Goal: Information Seeking & Learning: Learn about a topic

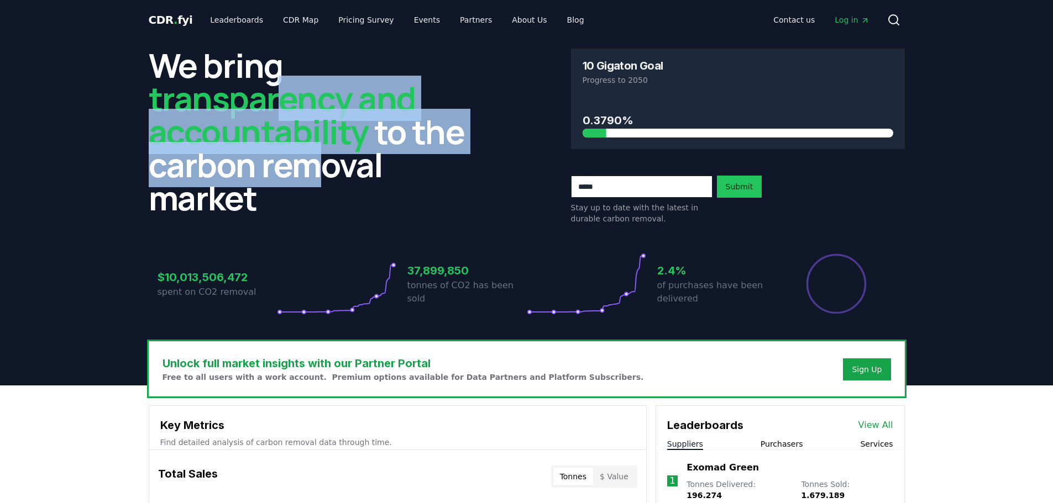
drag, startPoint x: 283, startPoint y: 108, endPoint x: 309, endPoint y: 175, distance: 71.7
click at [309, 175] on h2 "We bring transparency and accountability to the carbon removal market" at bounding box center [316, 132] width 334 height 166
click at [290, 22] on link "CDR Map" at bounding box center [300, 20] width 53 height 20
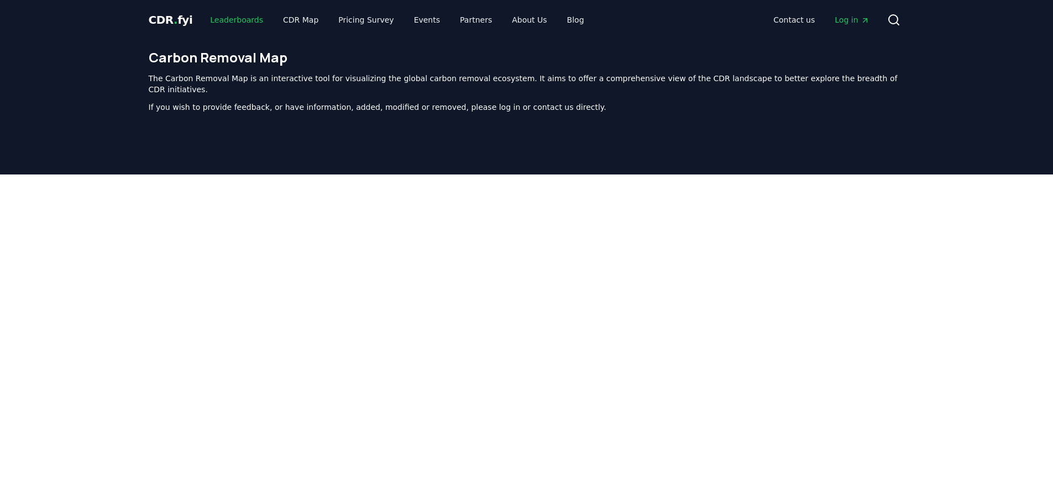
click at [244, 19] on link "Leaderboards" at bounding box center [236, 20] width 71 height 20
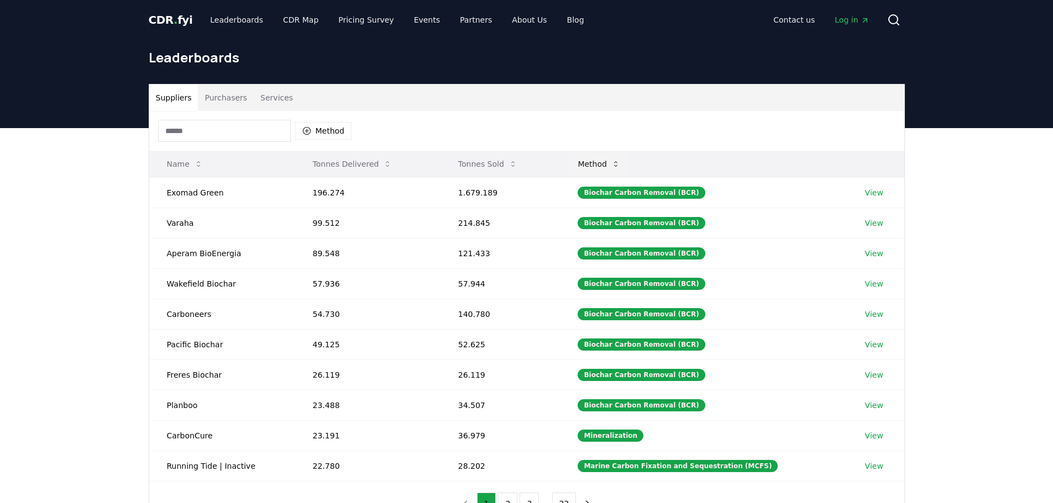
click at [619, 166] on button "Method" at bounding box center [599, 164] width 60 height 22
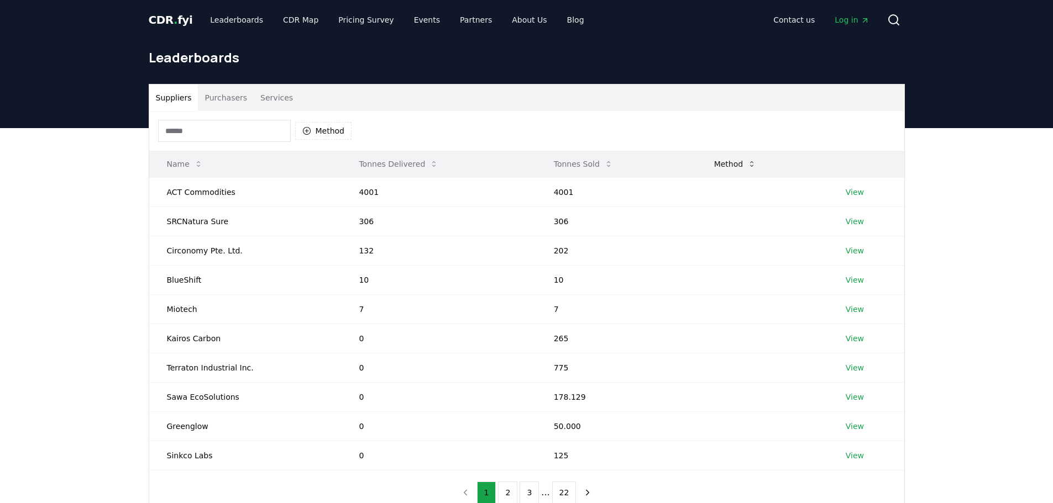
click at [736, 167] on button "Method" at bounding box center [735, 164] width 60 height 22
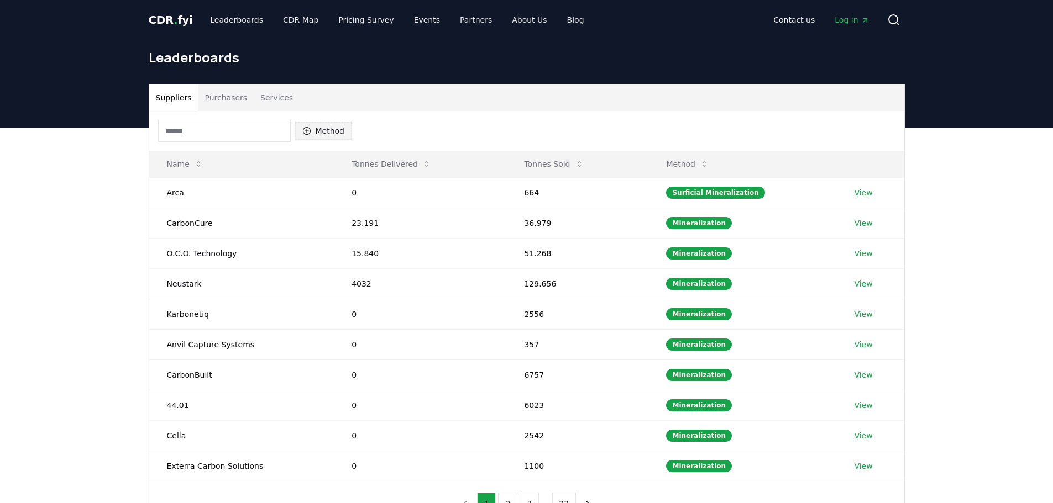
click at [331, 133] on button "Method" at bounding box center [323, 131] width 57 height 18
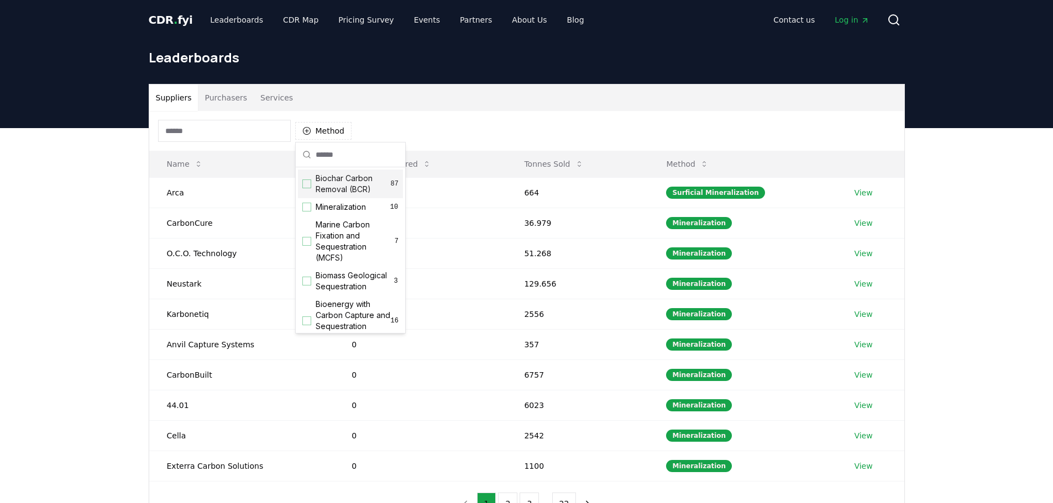
click at [302, 182] on div "Suggestions" at bounding box center [306, 184] width 9 height 9
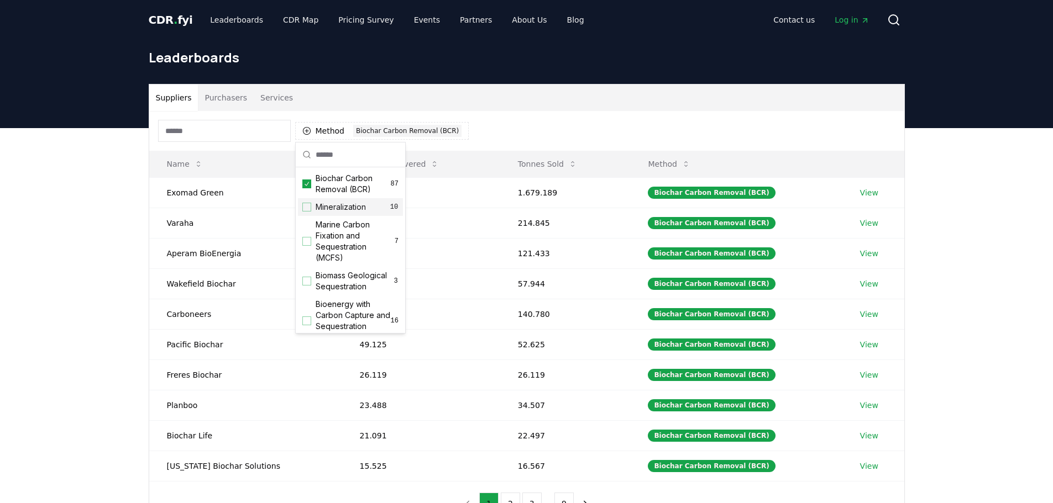
click at [78, 166] on div "Suppliers Purchasers Services Method 1 Biochar Carbon Removal (BCR) Name Tonnes…" at bounding box center [526, 349] width 1053 height 443
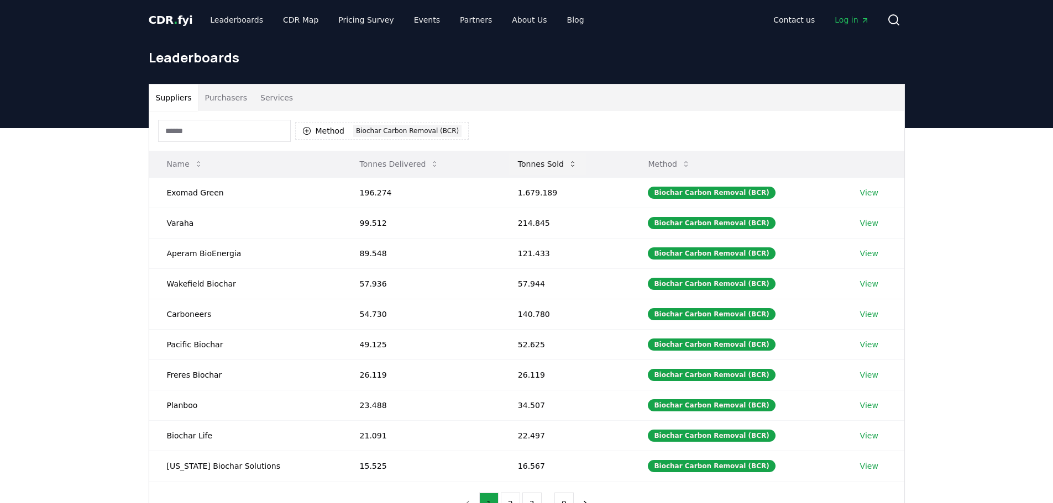
click at [539, 168] on button "Tonnes Sold" at bounding box center [547, 164] width 77 height 22
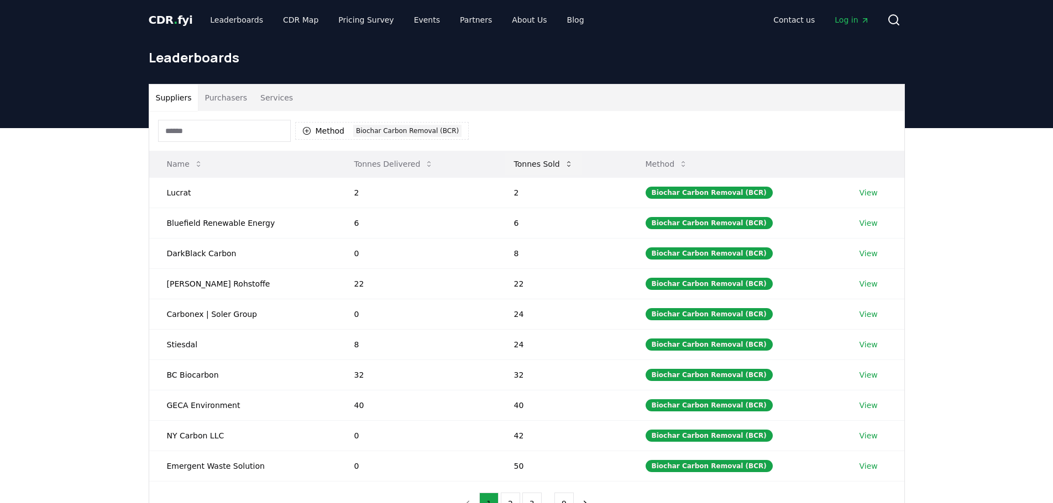
click at [539, 168] on button "Tonnes Sold" at bounding box center [543, 164] width 77 height 22
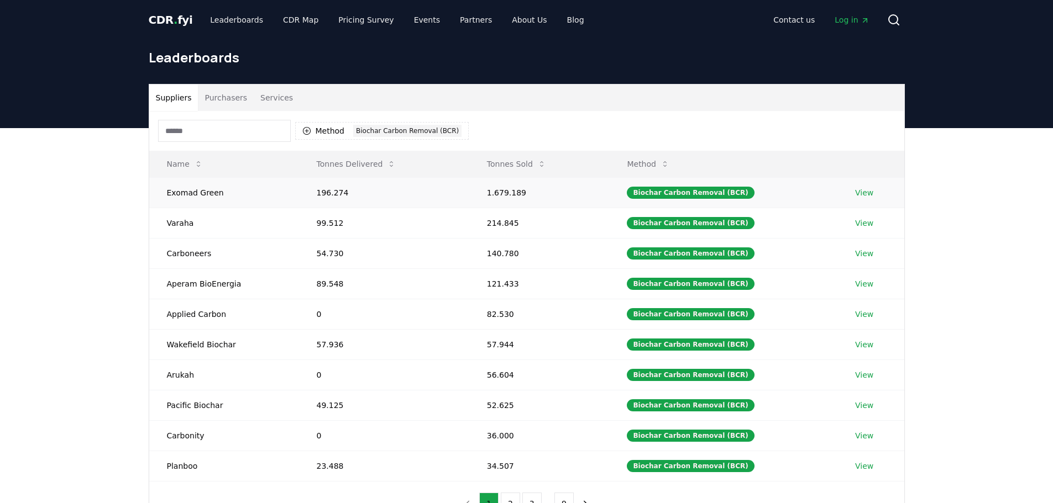
click at [204, 190] on td "Exomad Green" at bounding box center [224, 192] width 150 height 30
click at [211, 196] on td "Exomad Green" at bounding box center [224, 192] width 150 height 30
drag, startPoint x: 327, startPoint y: 193, endPoint x: 294, endPoint y: 185, distance: 33.5
click at [294, 185] on tr "Exomad Green 196.274 1.679.189 Biochar Carbon Removal (BCR) View" at bounding box center [526, 192] width 755 height 30
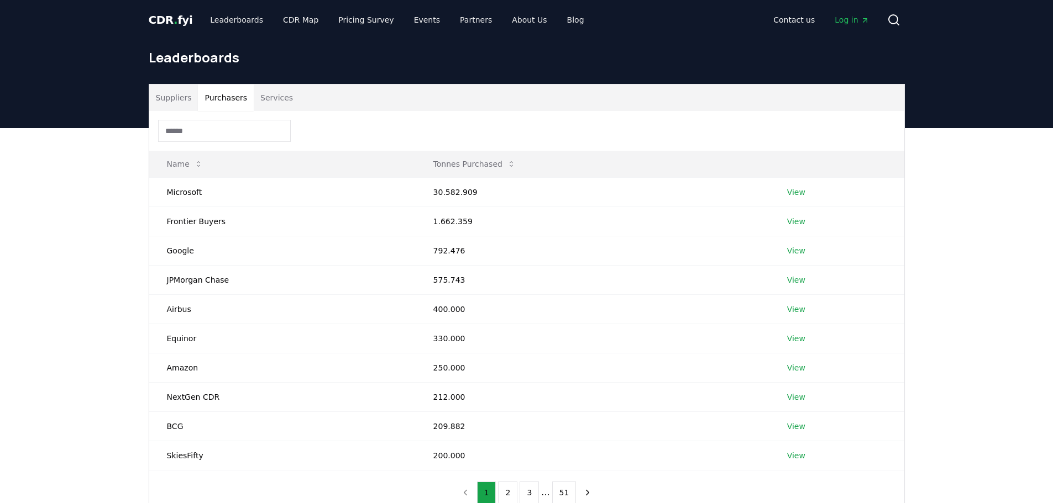
click at [230, 96] on button "Purchasers" at bounding box center [226, 98] width 56 height 27
click at [454, 165] on button "Tonnes Purchased" at bounding box center [474, 164] width 100 height 22
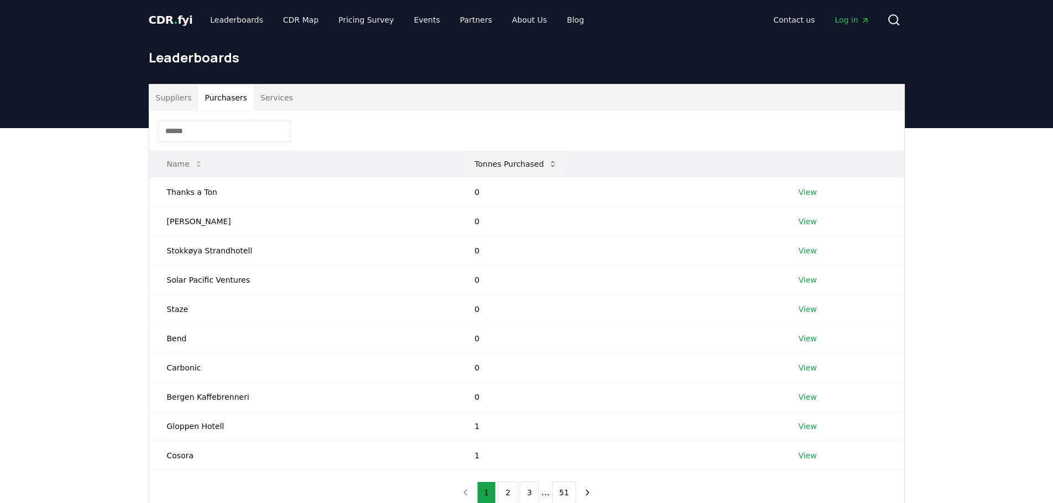
click at [457, 165] on th "Tonnes Purchased" at bounding box center [619, 164] width 324 height 27
click at [480, 166] on button "Tonnes Purchased" at bounding box center [516, 164] width 100 height 22
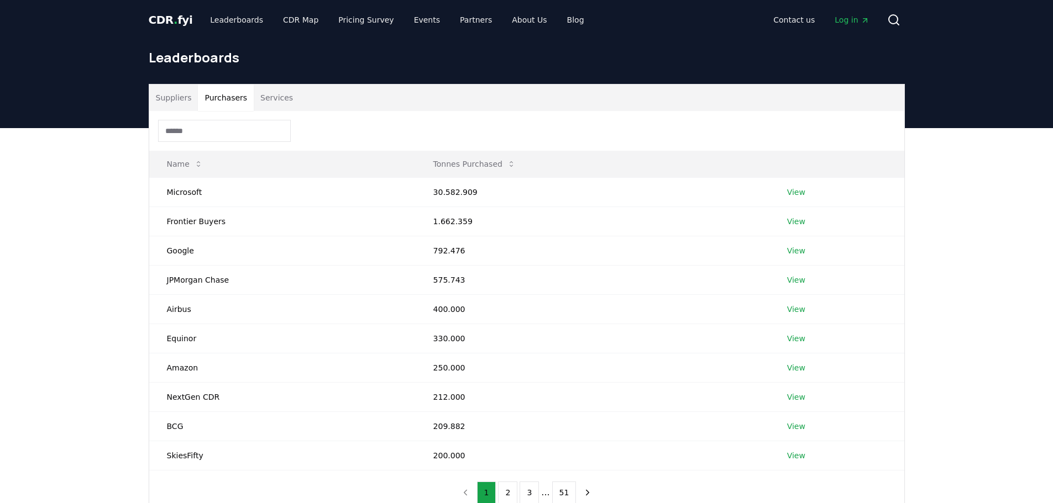
click at [257, 96] on button "Services" at bounding box center [277, 98] width 46 height 27
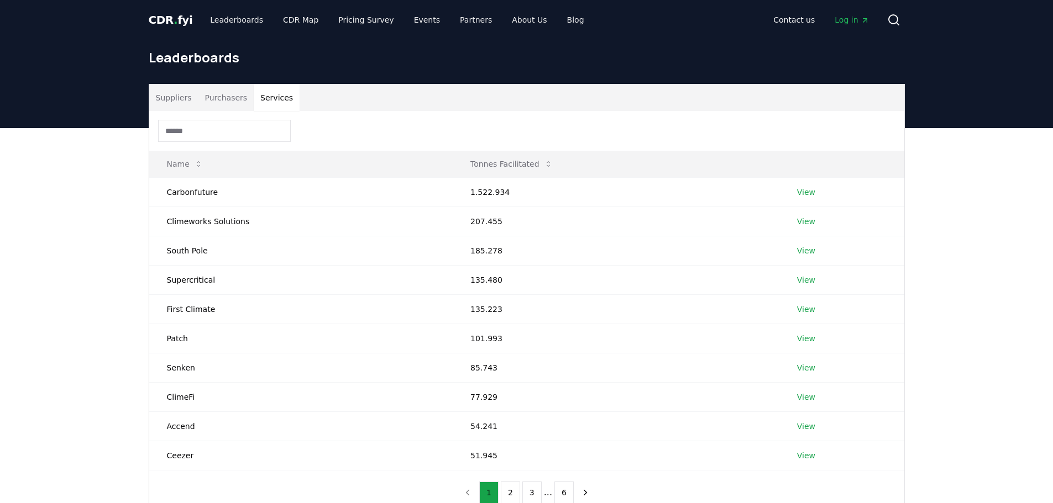
click at [175, 96] on button "Suppliers" at bounding box center [173, 98] width 49 height 27
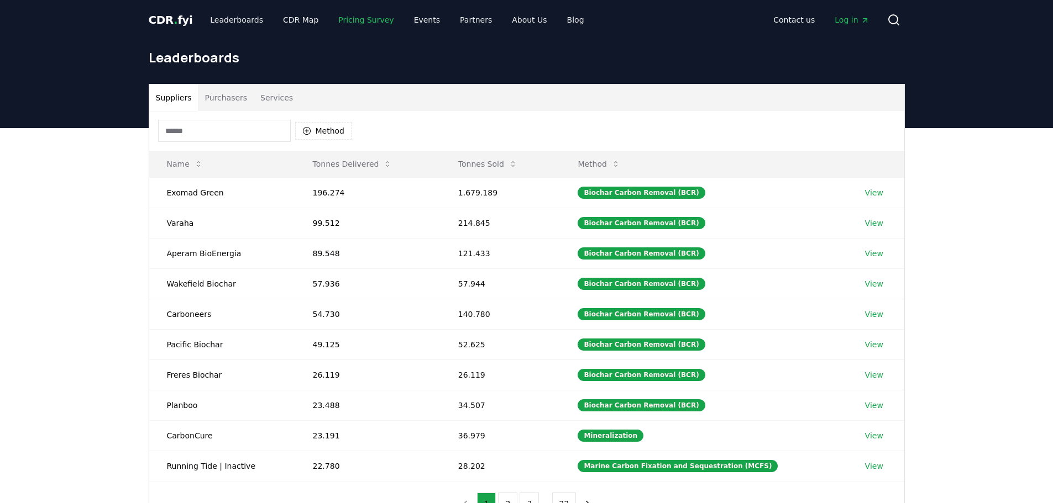
click at [350, 19] on link "Pricing Survey" at bounding box center [365, 20] width 73 height 20
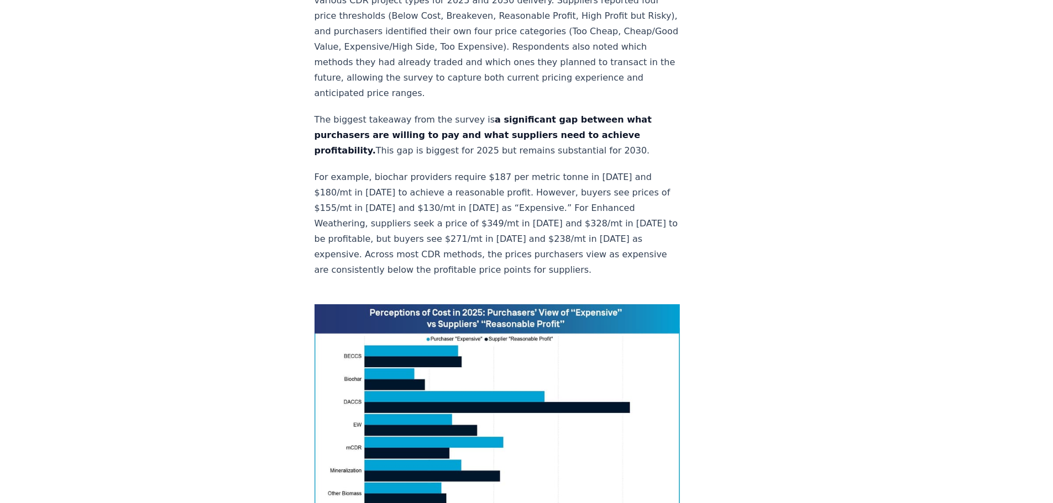
scroll to position [663, 0]
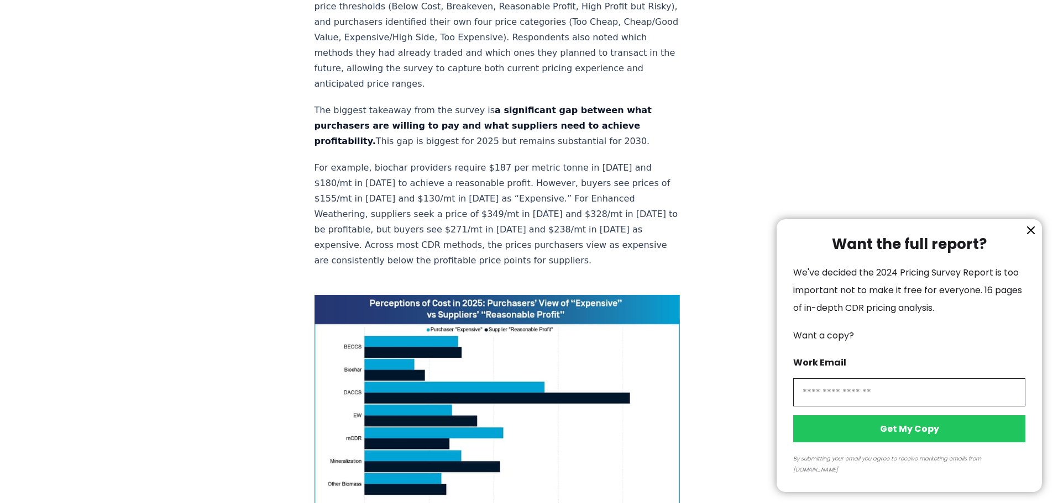
click at [1029, 237] on icon "information" at bounding box center [1030, 230] width 13 height 13
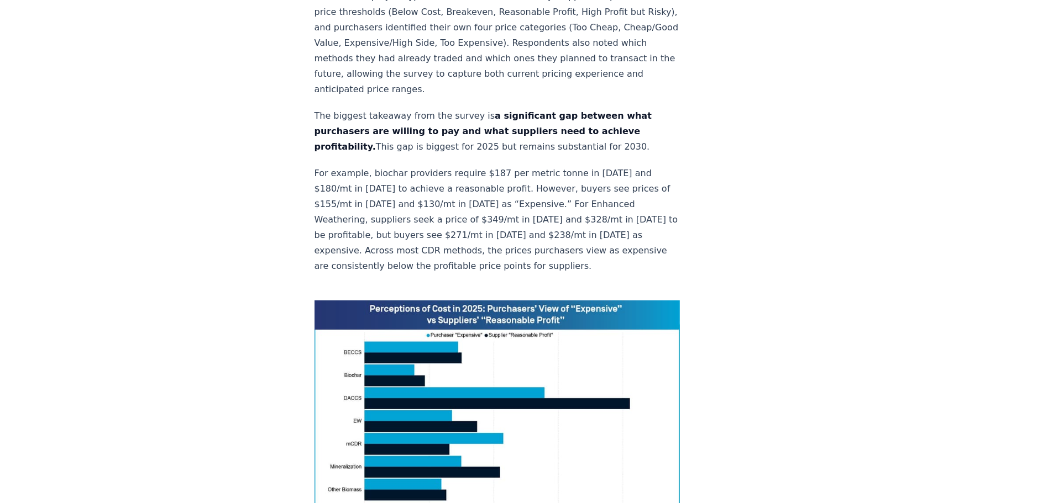
scroll to position [553, 0]
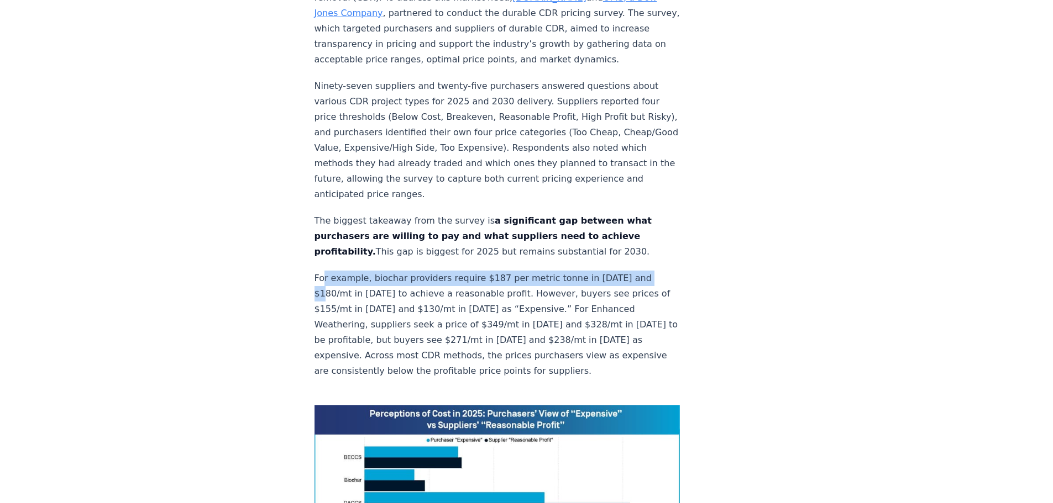
click at [333, 271] on p "For example, biochar providers require $187 per metric tonne in [DATE] and $180…" at bounding box center [497, 325] width 366 height 108
drag, startPoint x: 505, startPoint y: 165, endPoint x: 303, endPoint y: 154, distance: 202.6
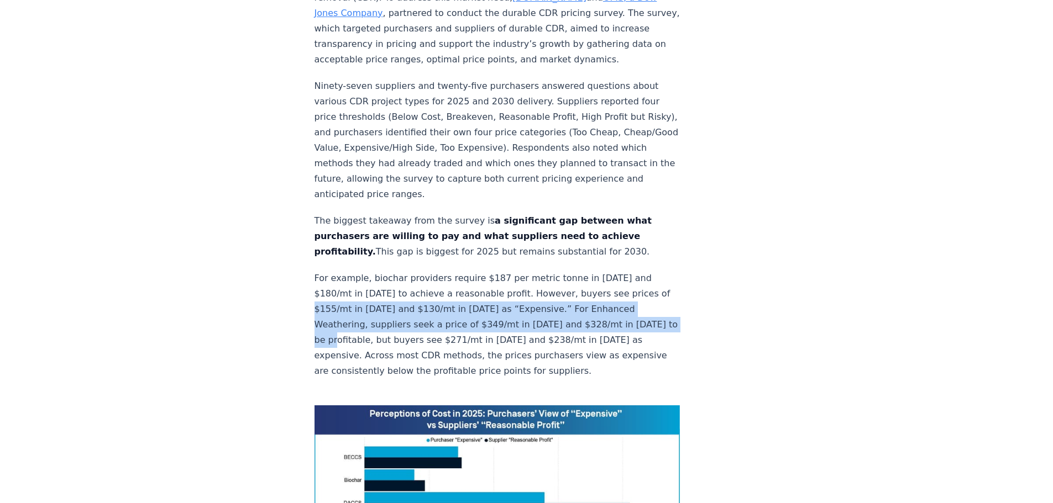
drag, startPoint x: 334, startPoint y: 181, endPoint x: 381, endPoint y: 211, distance: 56.1
click at [381, 271] on p "For example, biochar providers require $187 per metric tonne in [DATE] and $180…" at bounding box center [497, 325] width 366 height 108
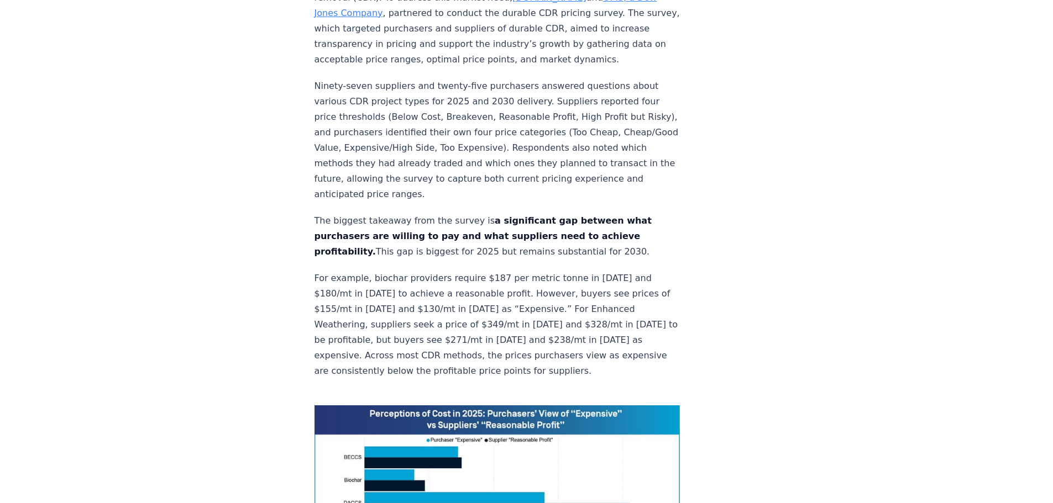
click at [352, 215] on strong "a significant gap between what purchasers are willing to pay and what suppliers…" at bounding box center [482, 235] width 337 height 41
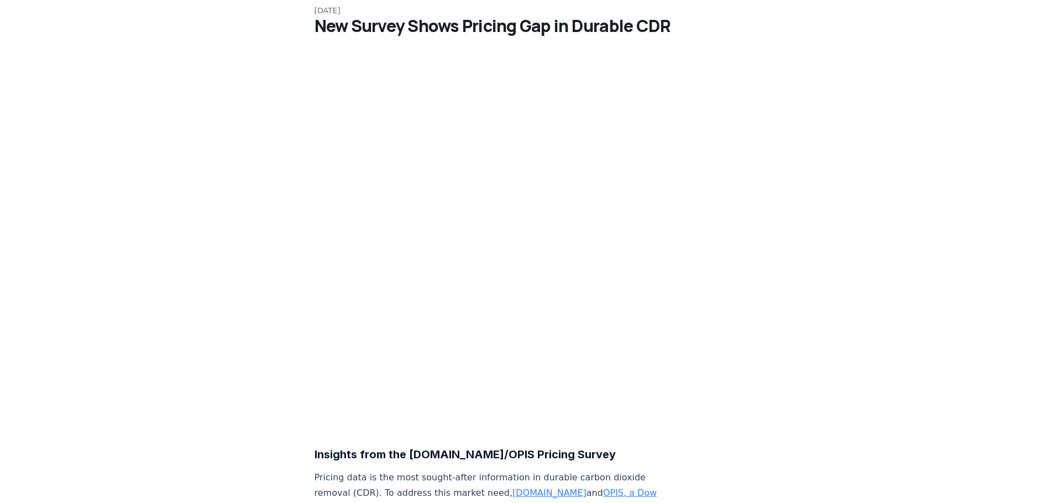
scroll to position [0, 0]
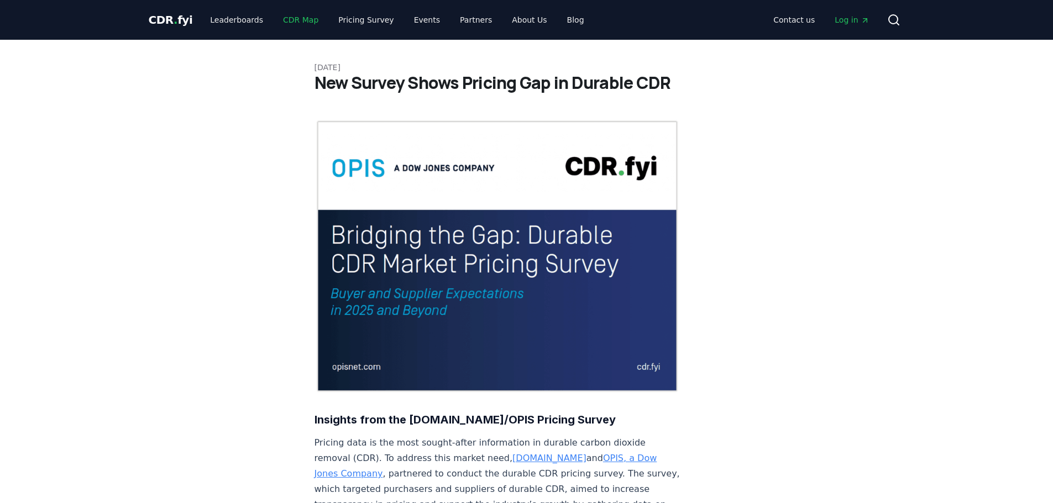
click at [276, 20] on link "CDR Map" at bounding box center [300, 20] width 53 height 20
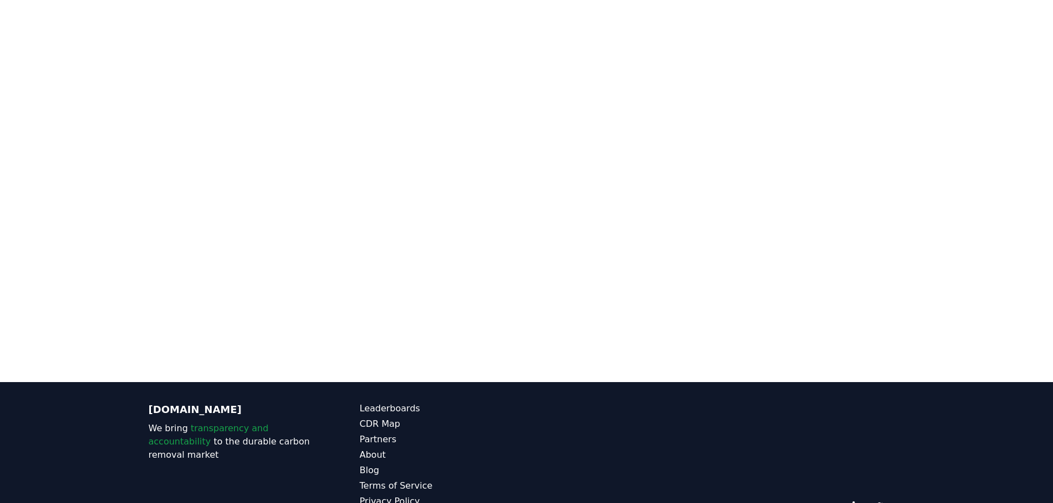
scroll to position [230, 0]
